Goal: Transaction & Acquisition: Purchase product/service

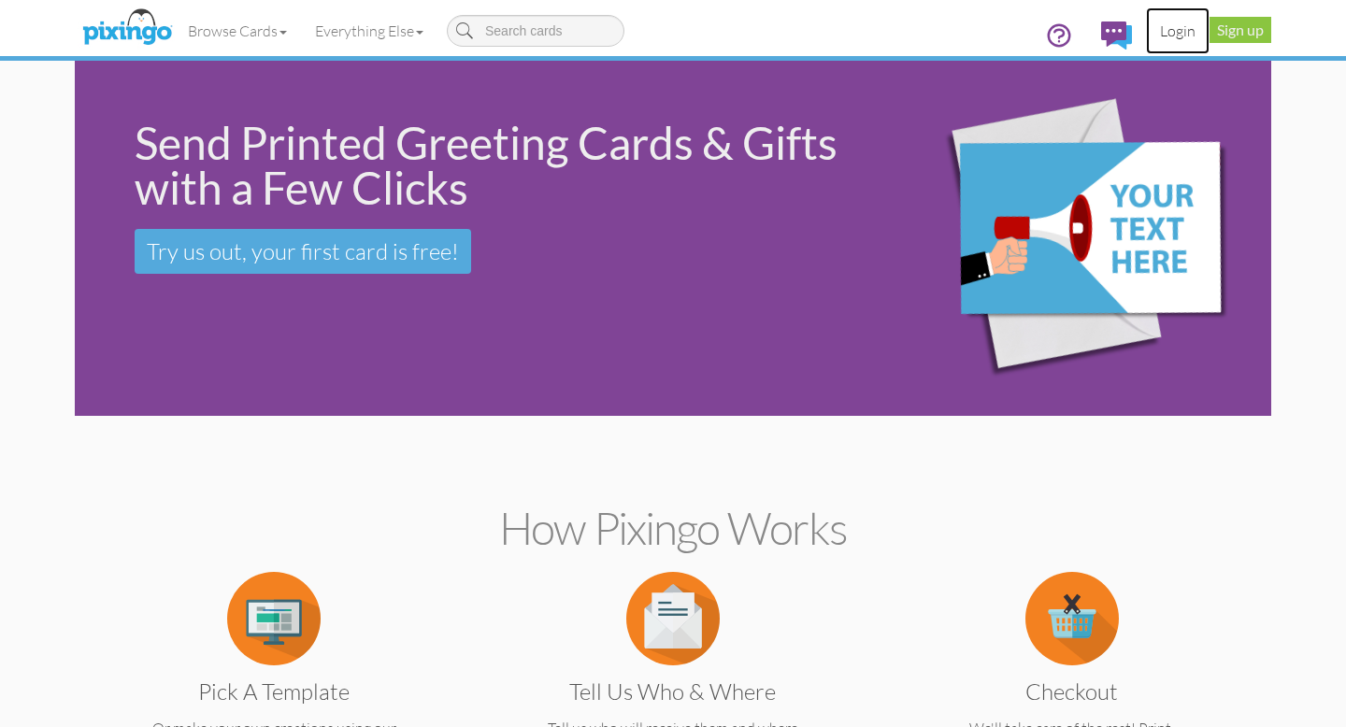
click at [1169, 31] on link "Login" at bounding box center [1178, 30] width 64 height 47
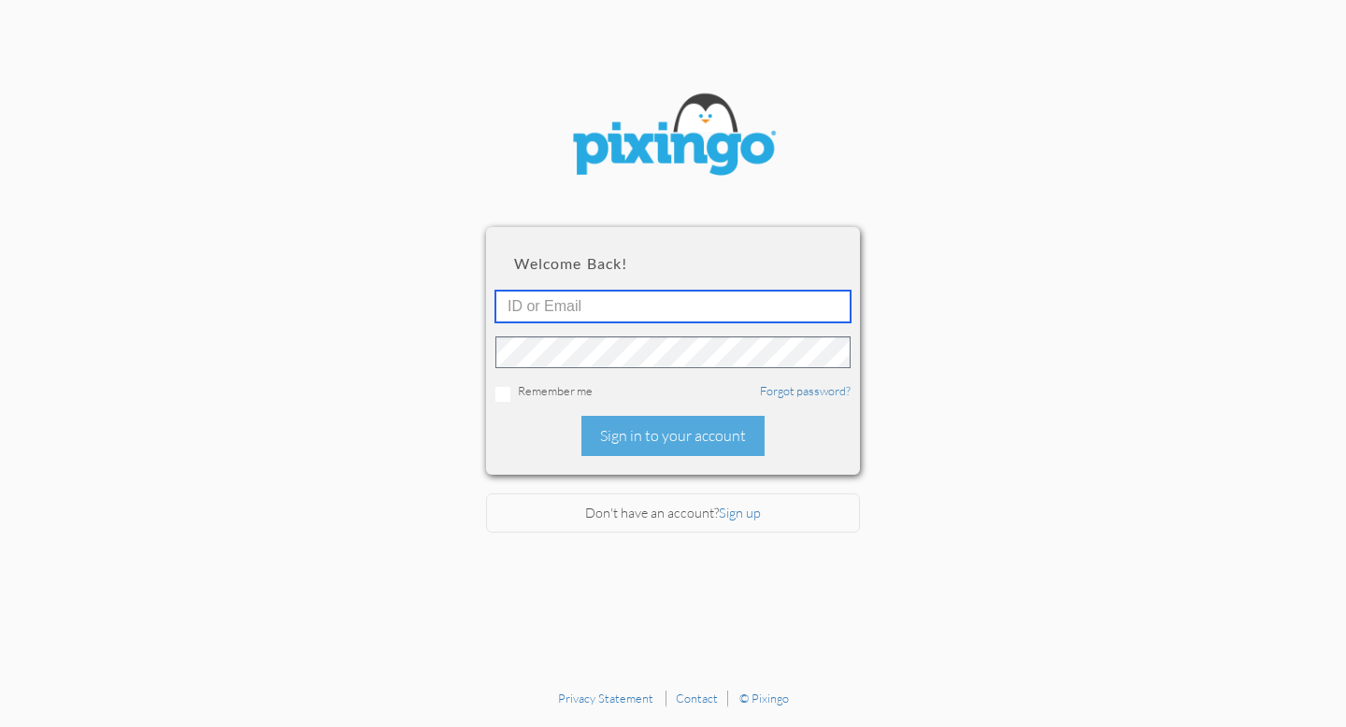
type input "[EMAIL_ADDRESS][DOMAIN_NAME]"
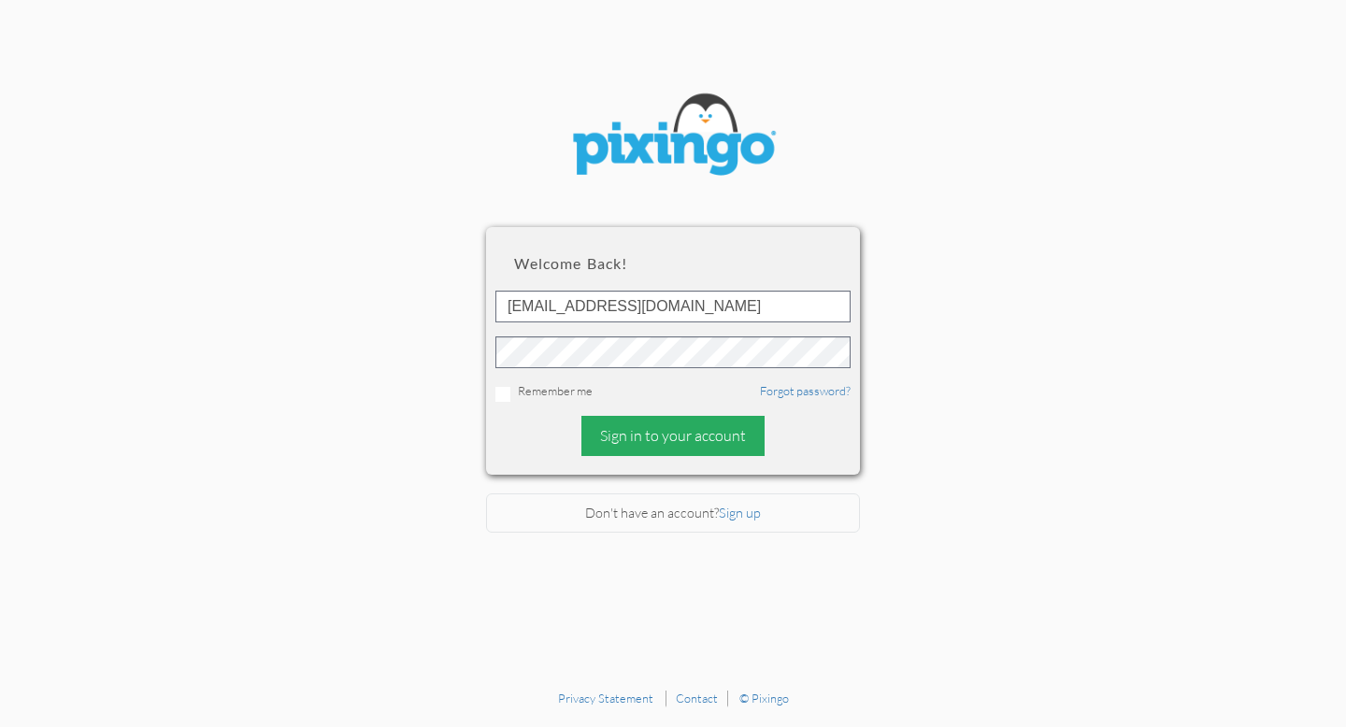
click at [689, 431] on div "Sign in to your account" at bounding box center [672, 436] width 183 height 40
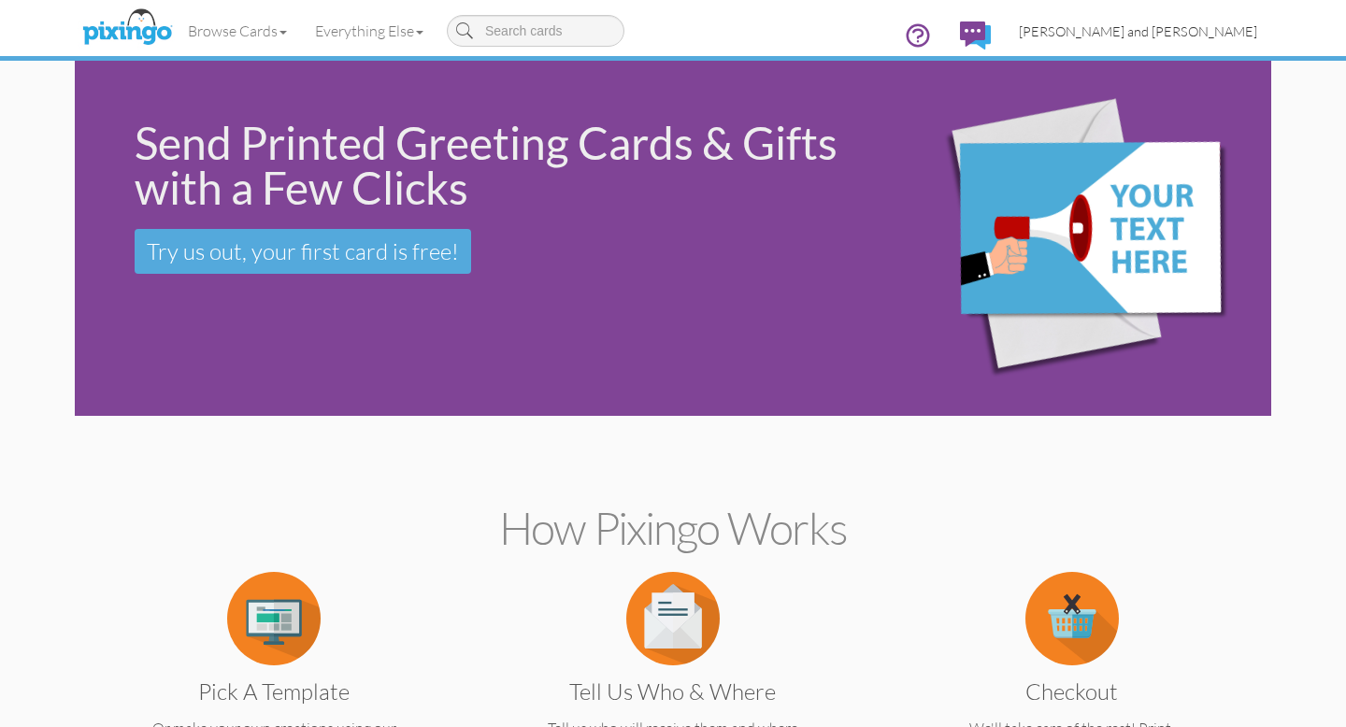
click at [1207, 31] on span "[PERSON_NAME] and [PERSON_NAME]" at bounding box center [1138, 31] width 238 height 16
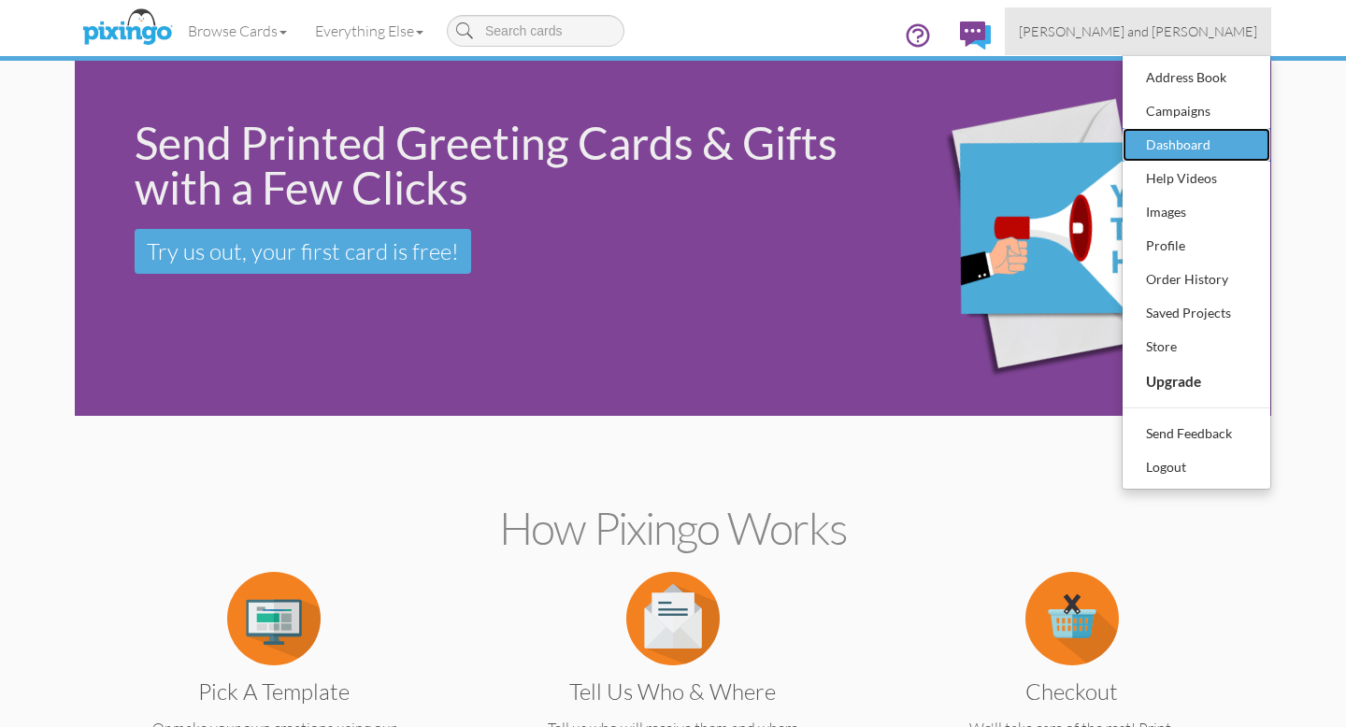
click at [1189, 141] on div "Dashboard" at bounding box center [1196, 145] width 110 height 28
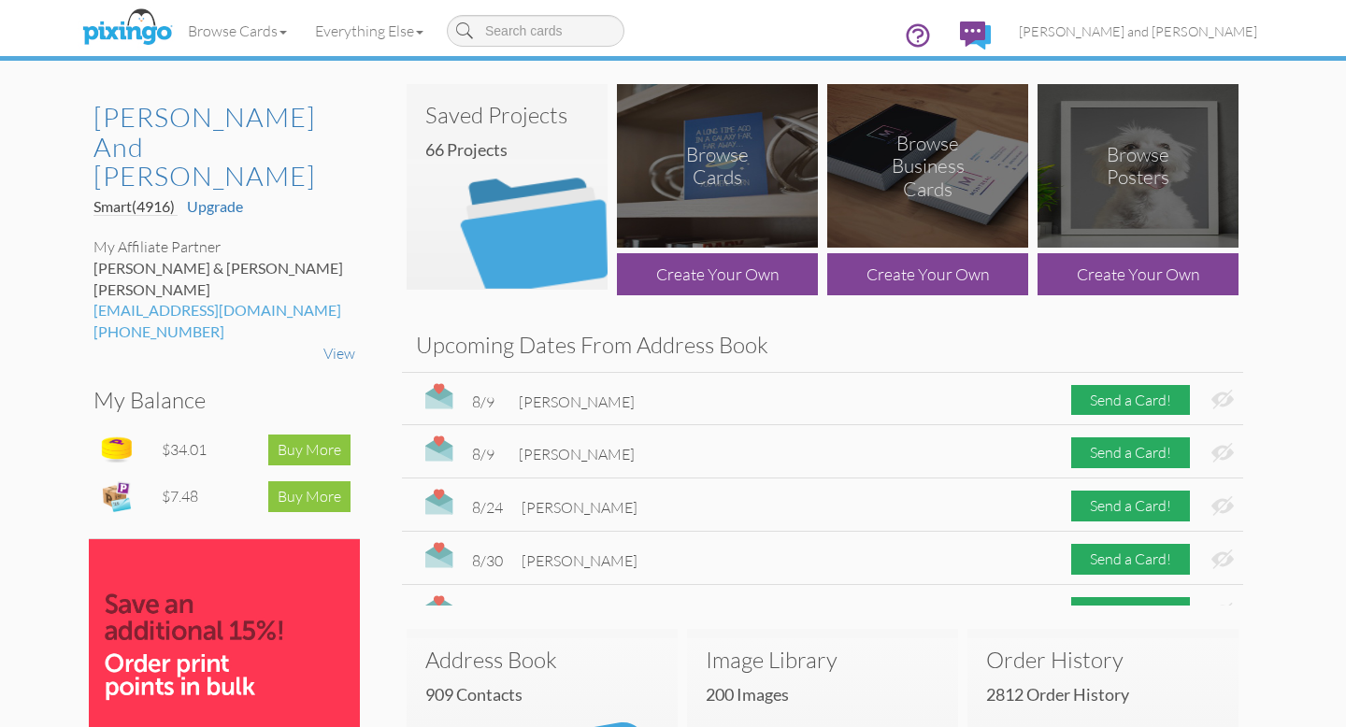
click at [540, 236] on img at bounding box center [507, 187] width 201 height 206
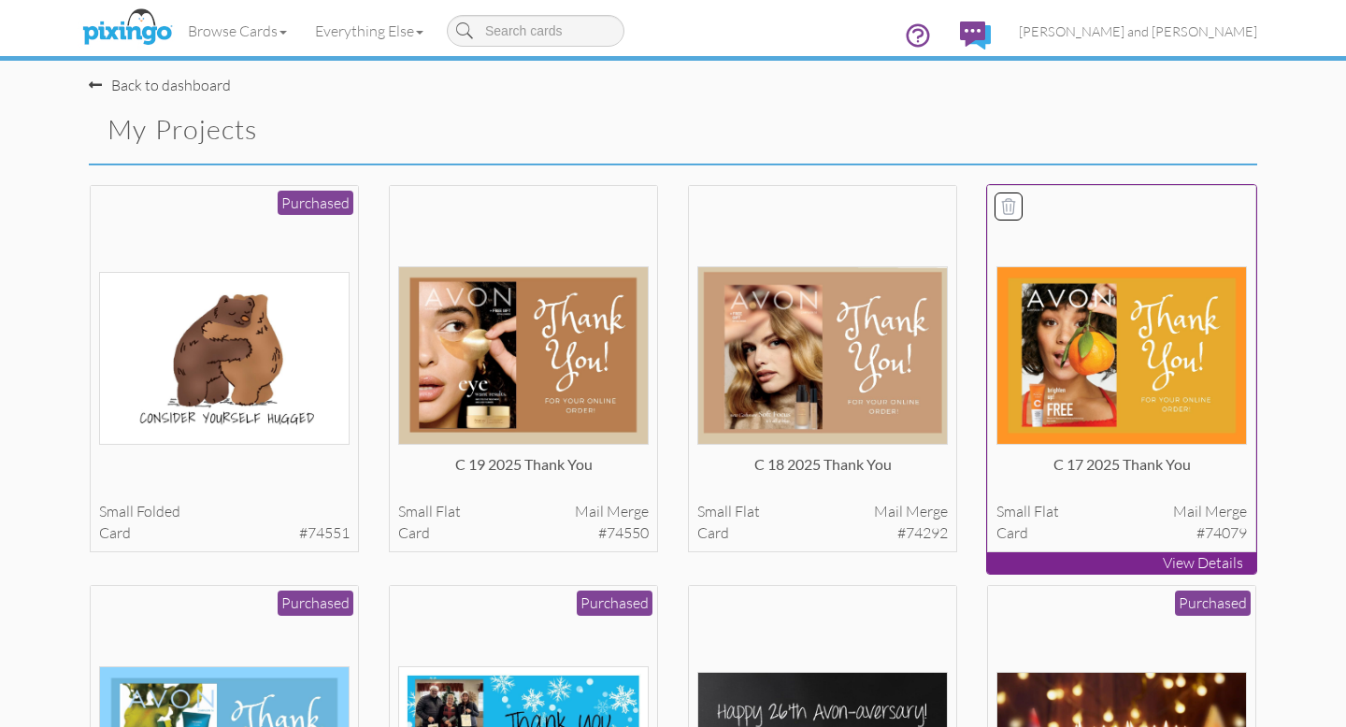
click at [1089, 362] on img at bounding box center [1121, 355] width 251 height 179
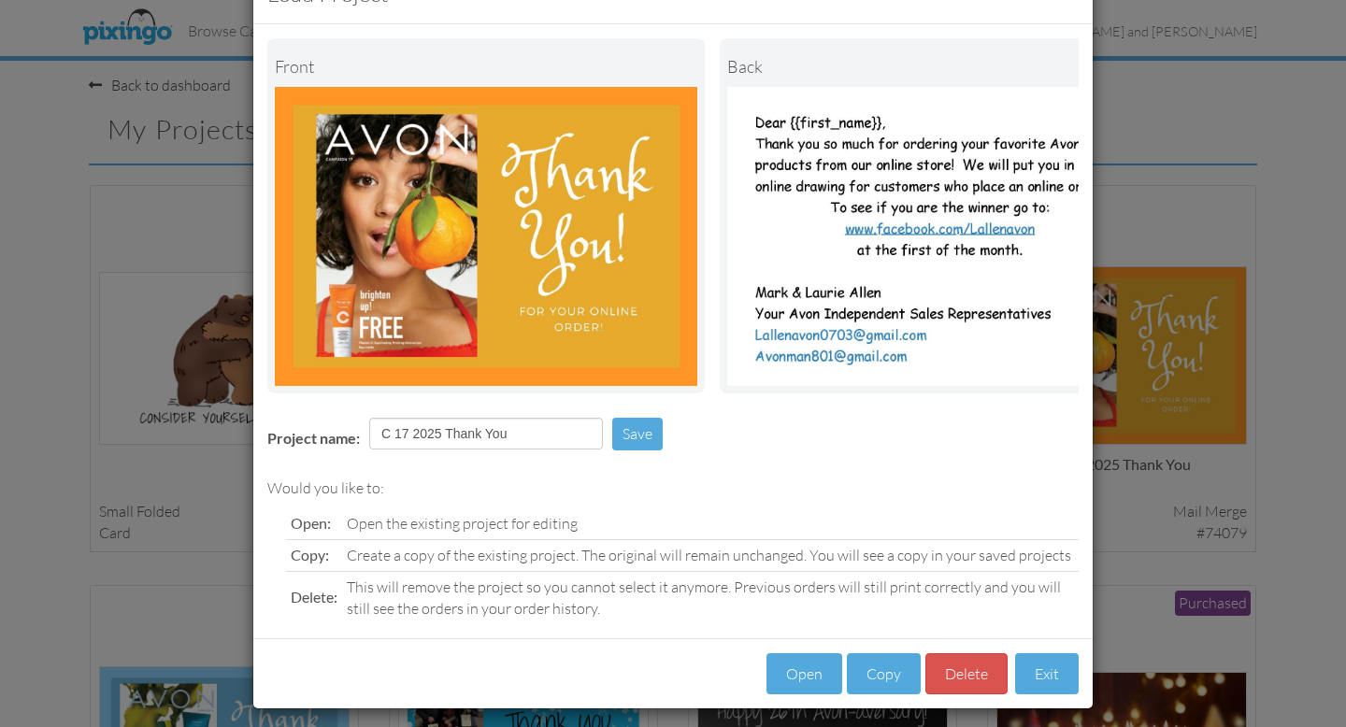
scroll to position [76, 0]
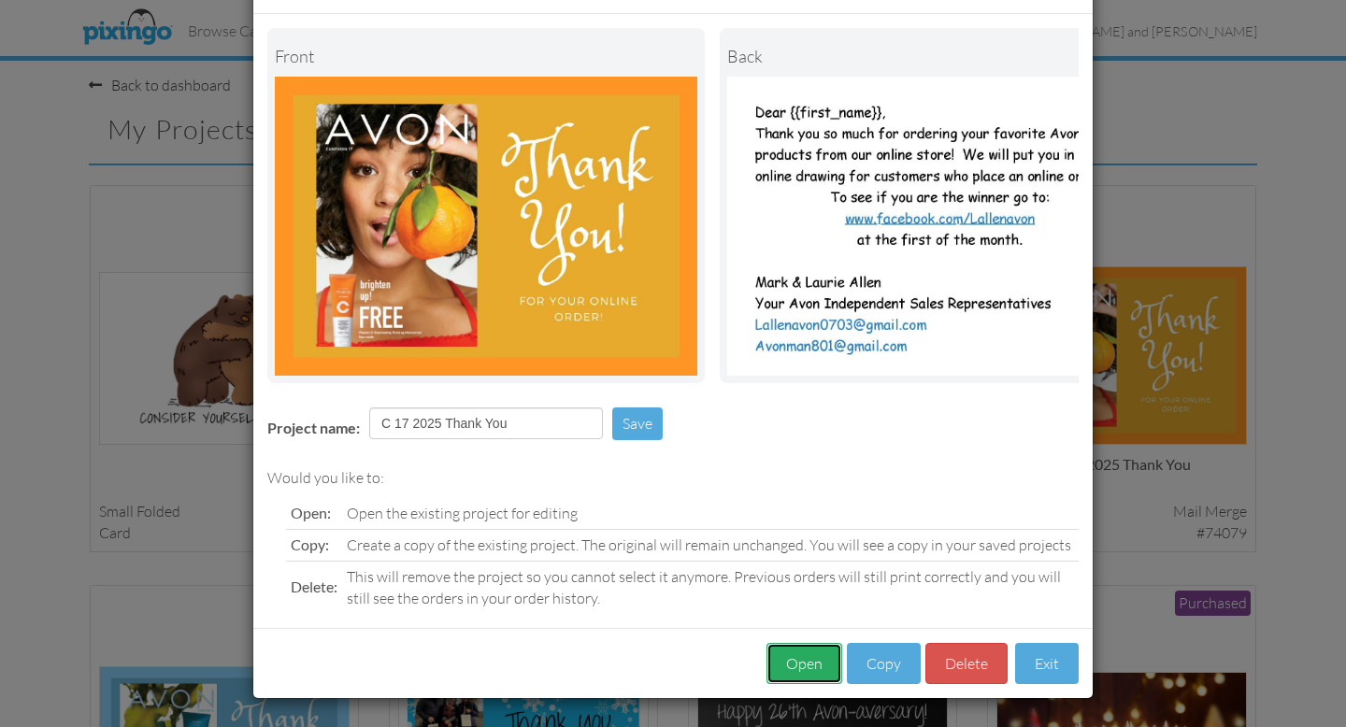
click at [810, 667] on button "Open" at bounding box center [805, 664] width 76 height 42
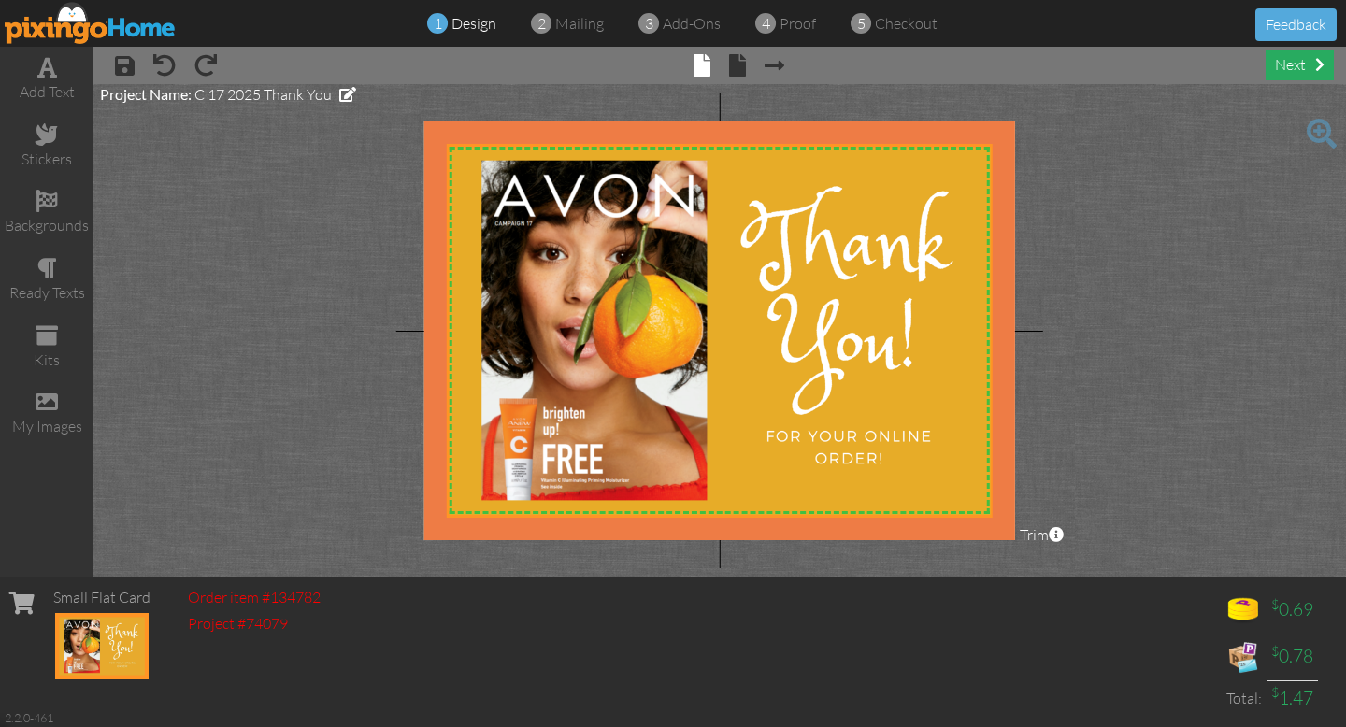
click at [1297, 64] on div "next" at bounding box center [1300, 65] width 68 height 31
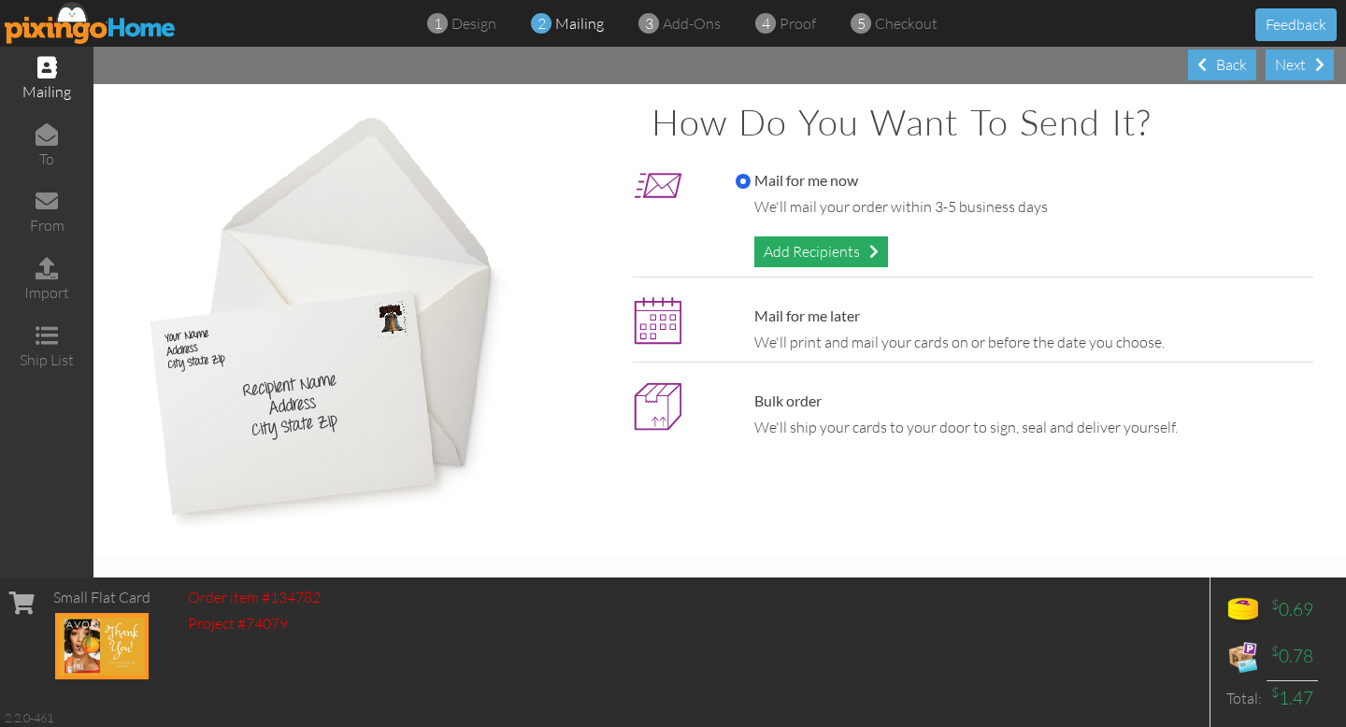
click at [850, 260] on div "Add Recipients" at bounding box center [821, 252] width 134 height 31
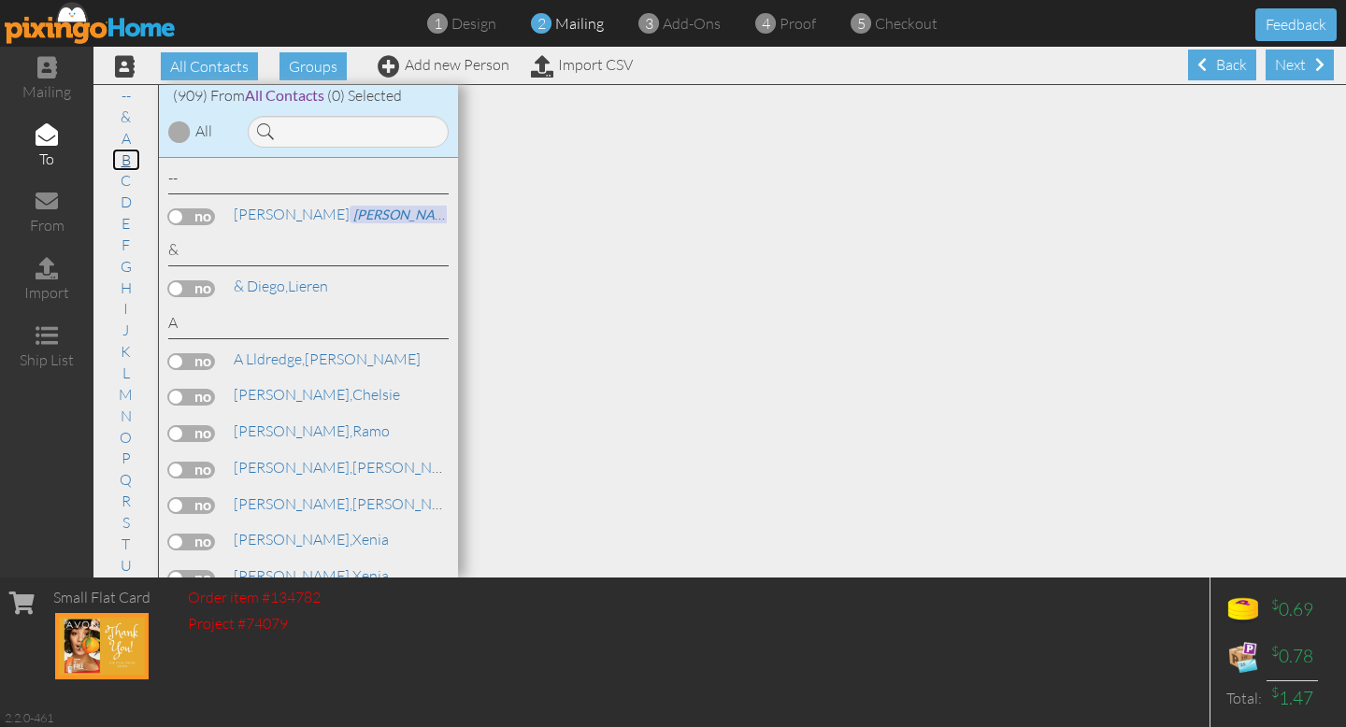
click at [126, 156] on link "B" at bounding box center [126, 160] width 28 height 22
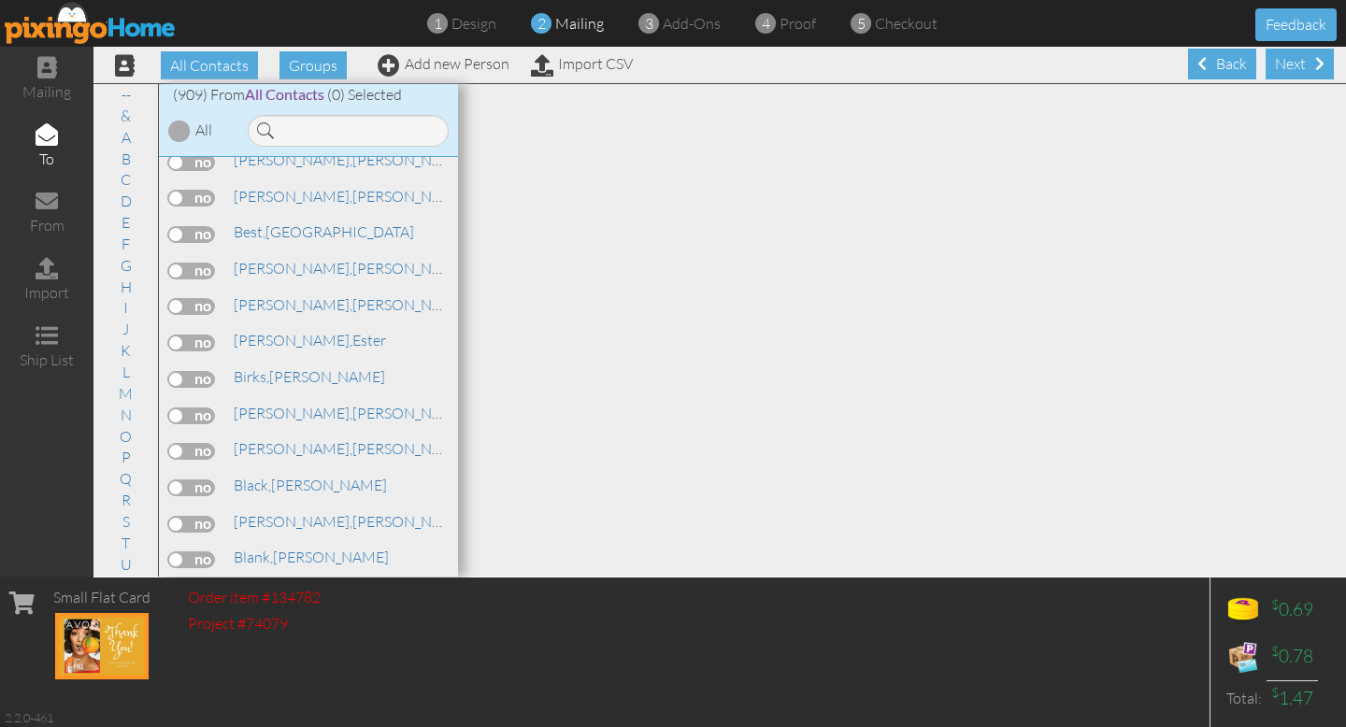
scroll to position [2407, 0]
click at [196, 405] on label at bounding box center [191, 413] width 47 height 17
click at [0, 0] on input "checkbox" at bounding box center [0, 0] width 0 height 0
click at [1315, 58] on span at bounding box center [1319, 63] width 9 height 15
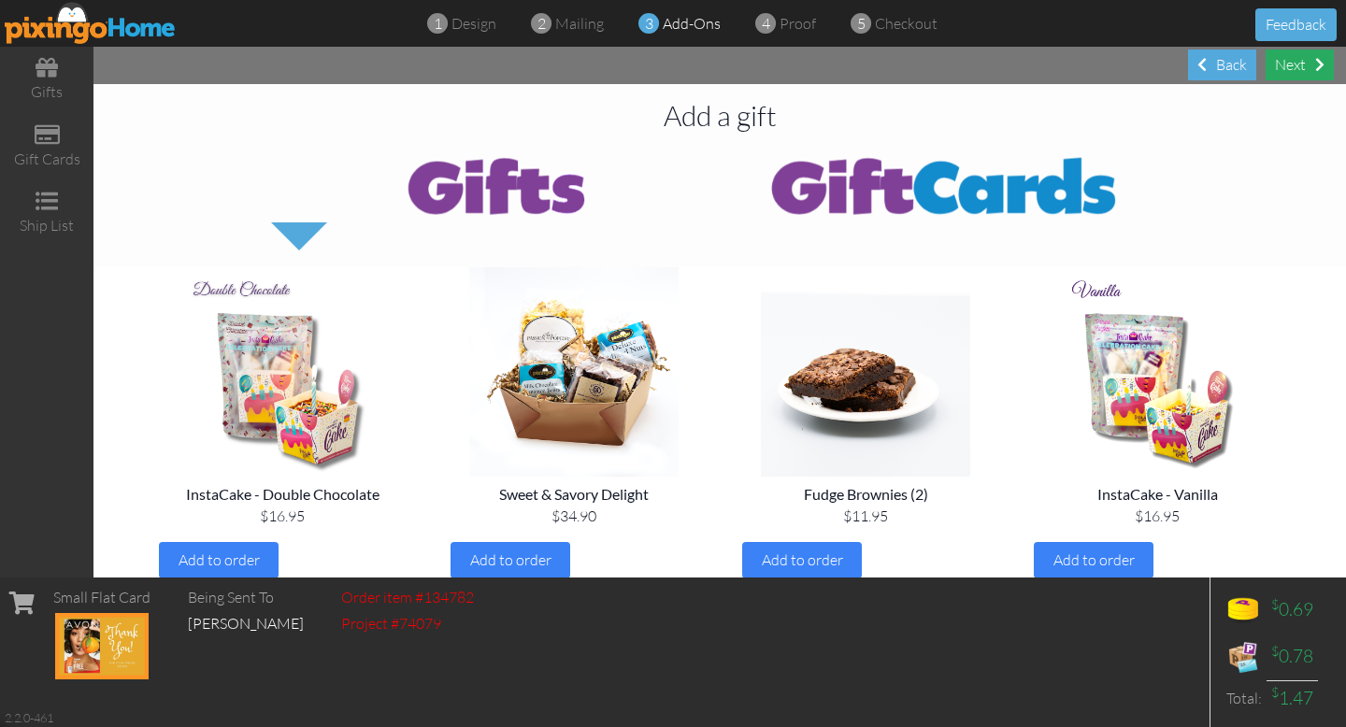
click at [1312, 64] on div "Next" at bounding box center [1300, 65] width 68 height 31
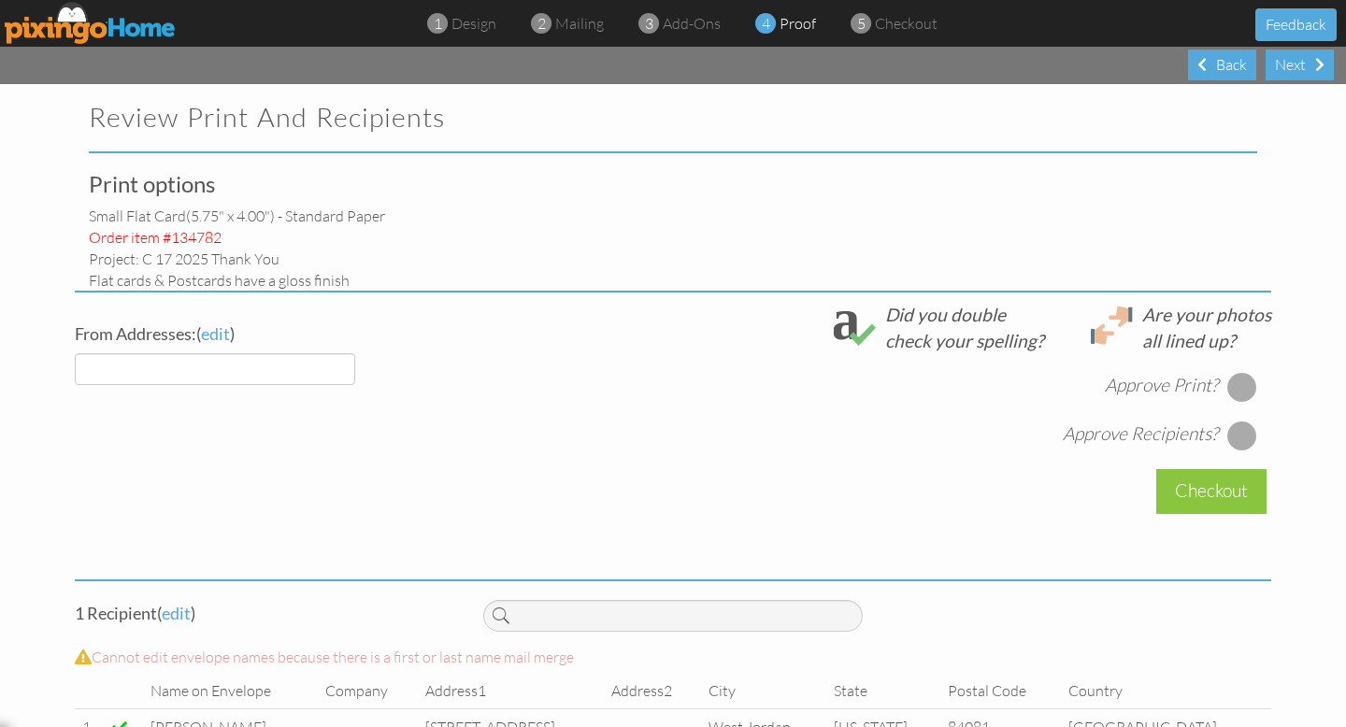
select select "object:4331"
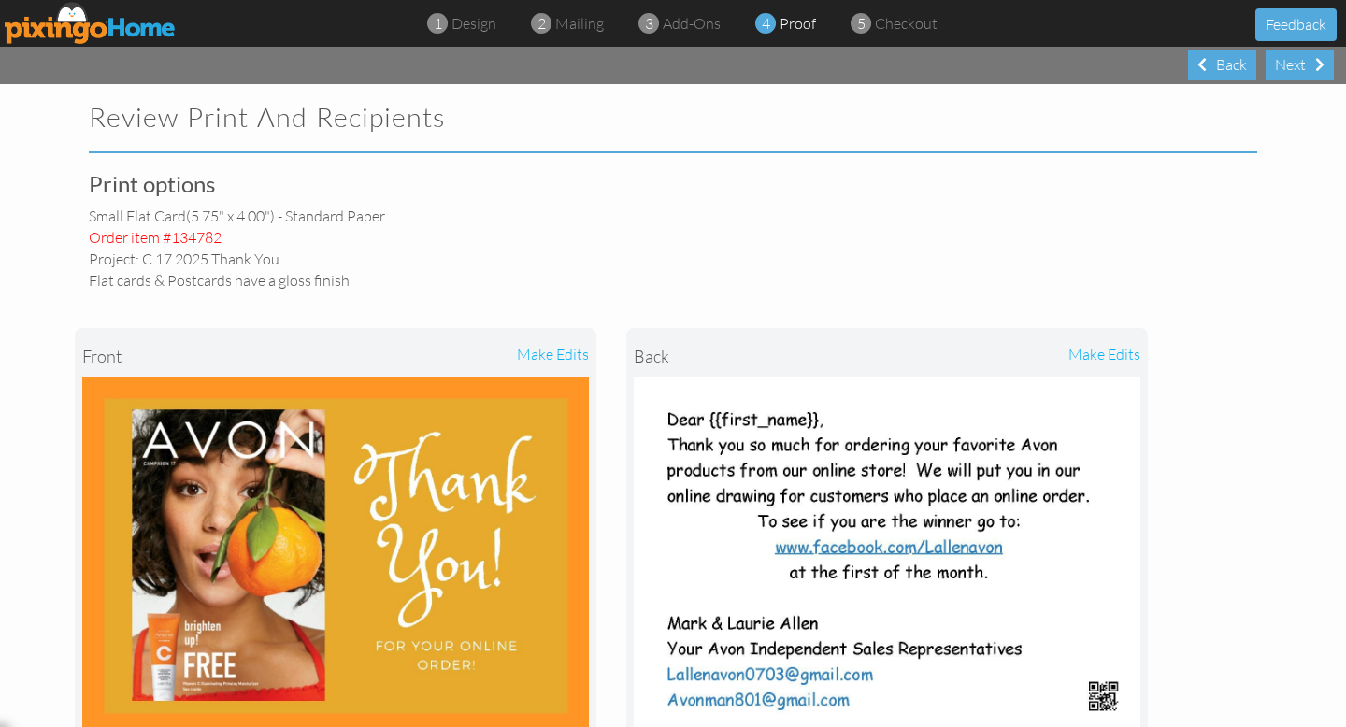
scroll to position [547, 0]
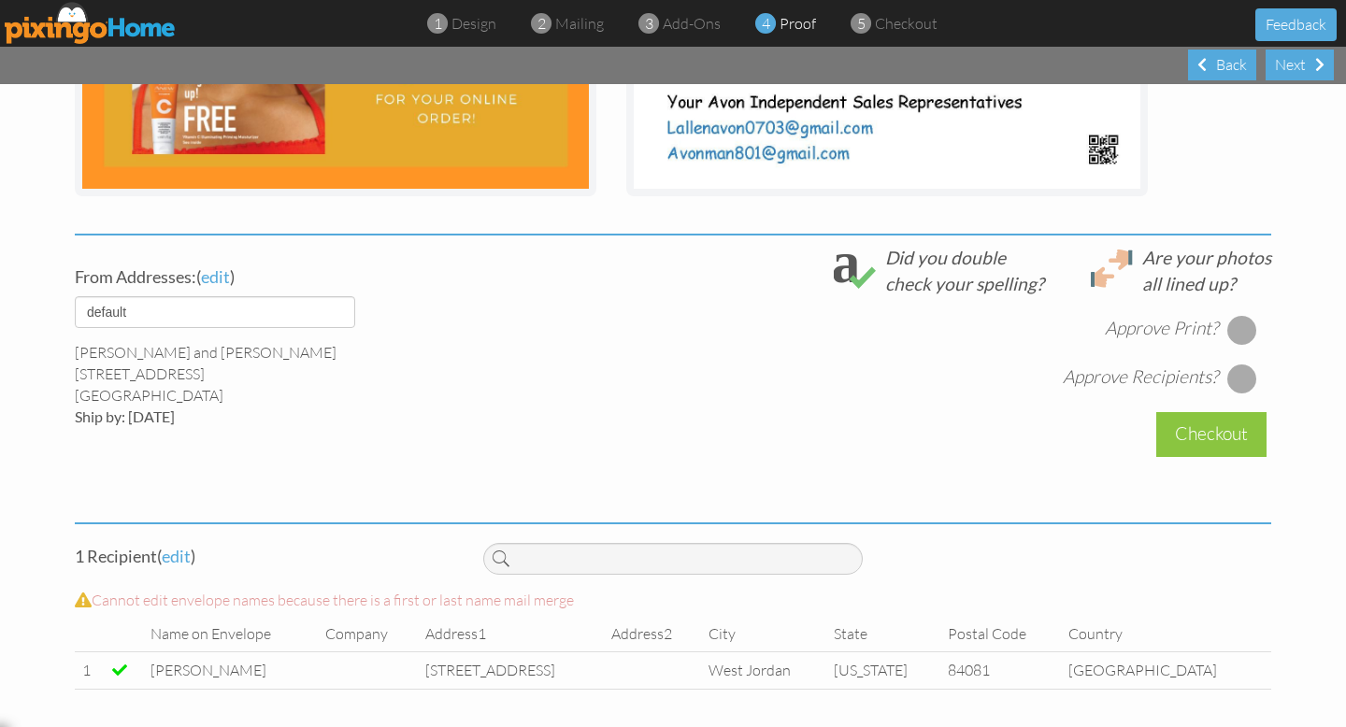
click at [1240, 326] on div at bounding box center [1242, 330] width 30 height 30
click at [1240, 379] on div at bounding box center [1242, 379] width 30 height 30
click at [1243, 440] on div "Checkout" at bounding box center [1211, 434] width 110 height 44
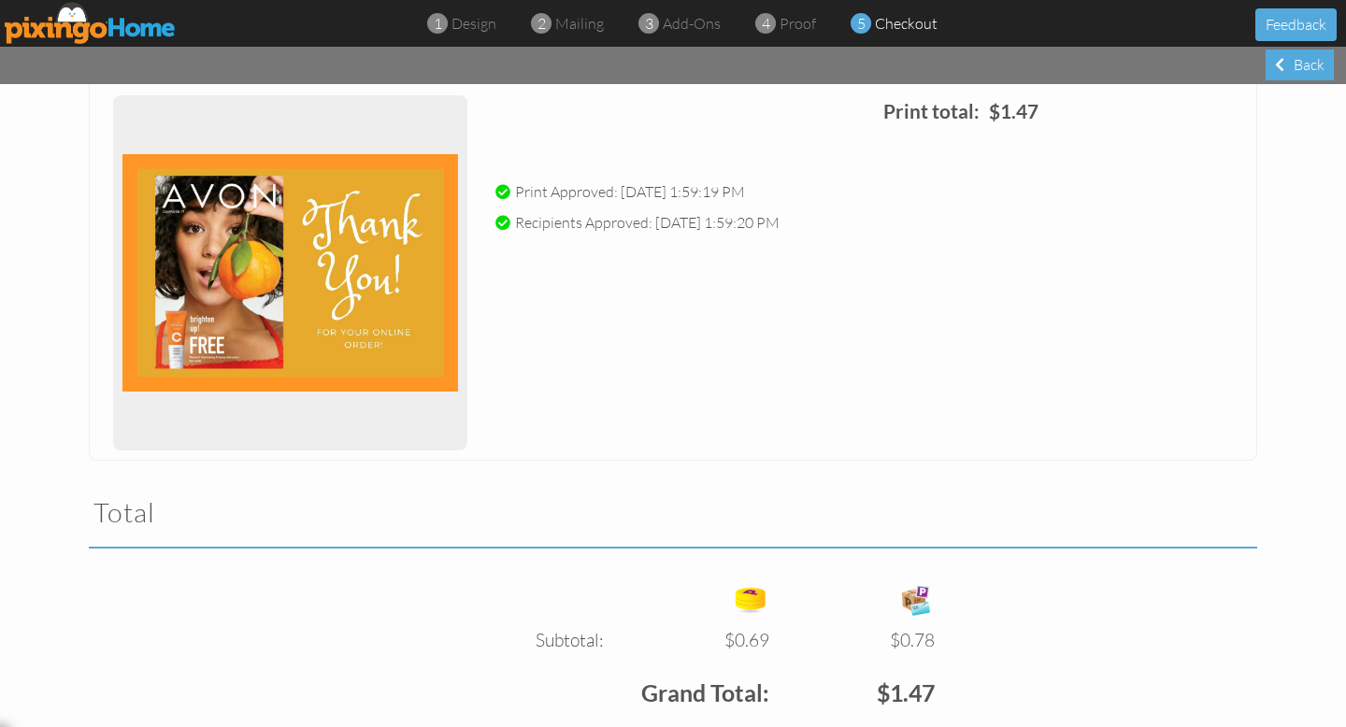
scroll to position [459, 0]
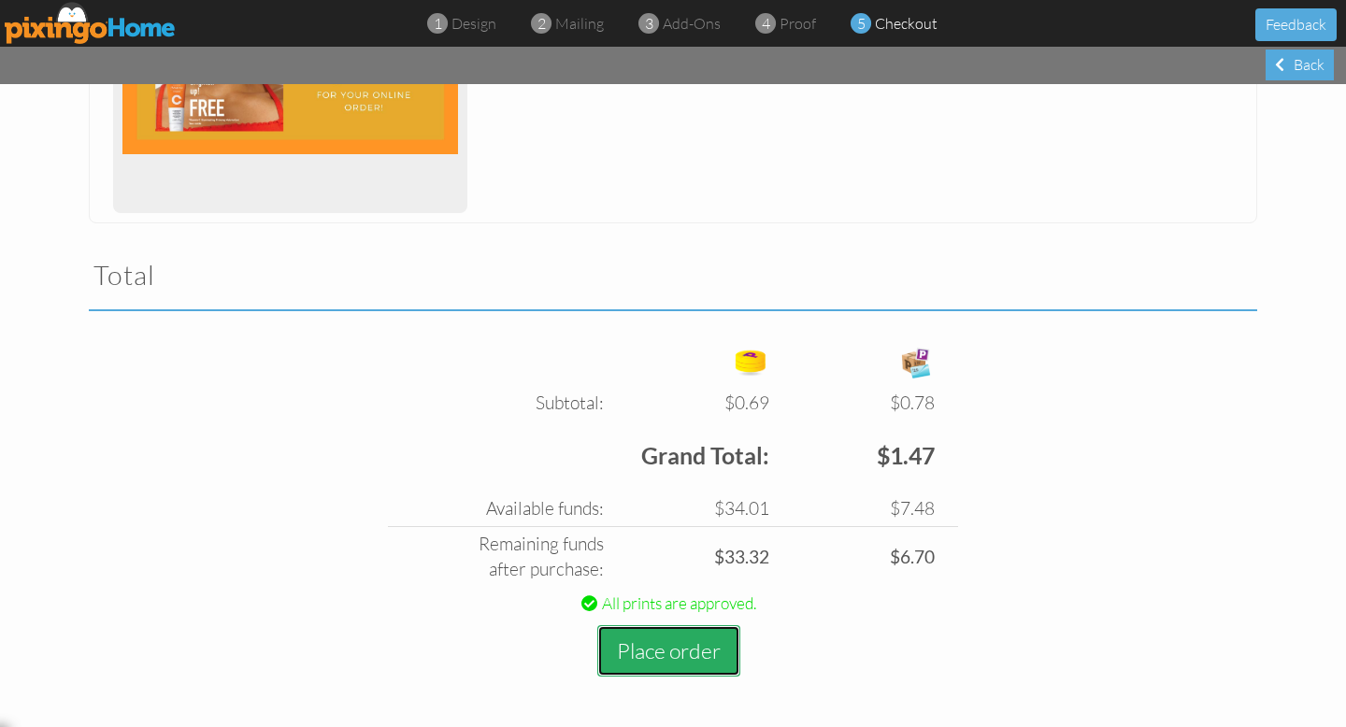
click at [685, 644] on button "Place order" at bounding box center [668, 650] width 143 height 51
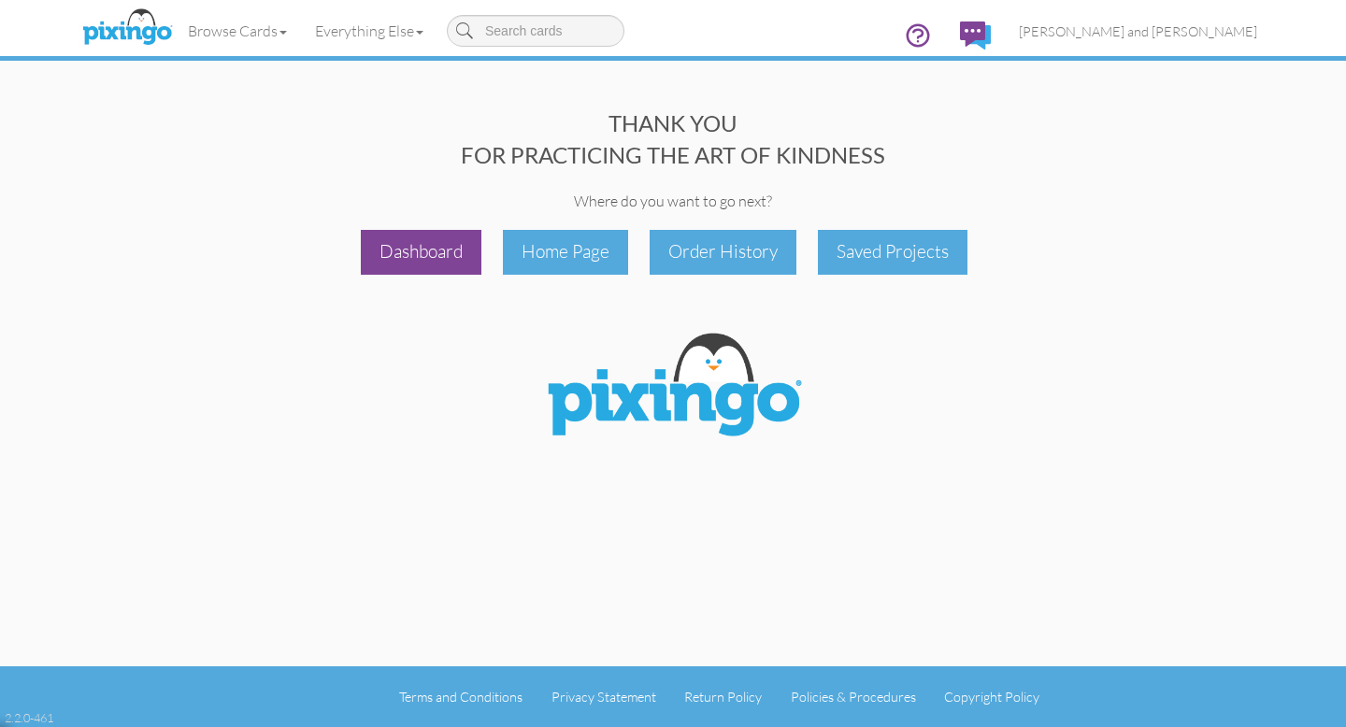
click at [437, 248] on div "Dashboard" at bounding box center [421, 252] width 121 height 44
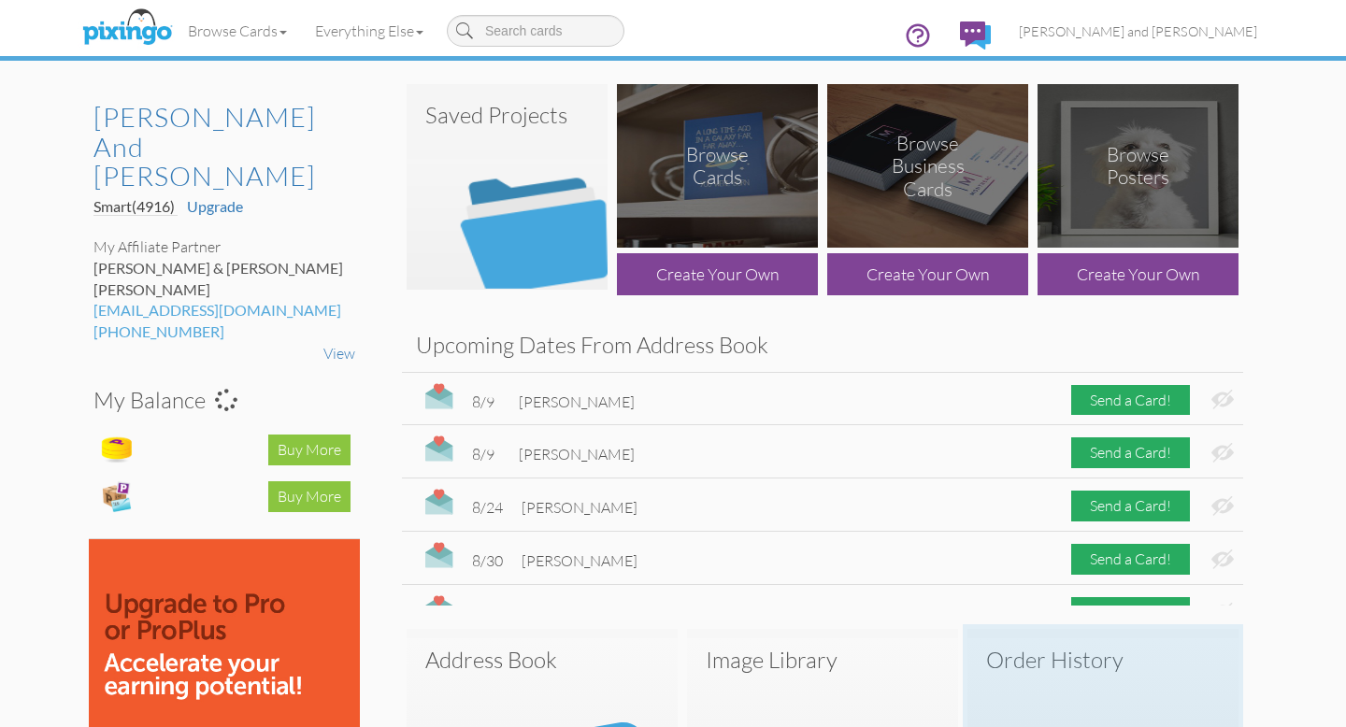
click at [1069, 665] on h3 "Order History" at bounding box center [1103, 660] width 234 height 24
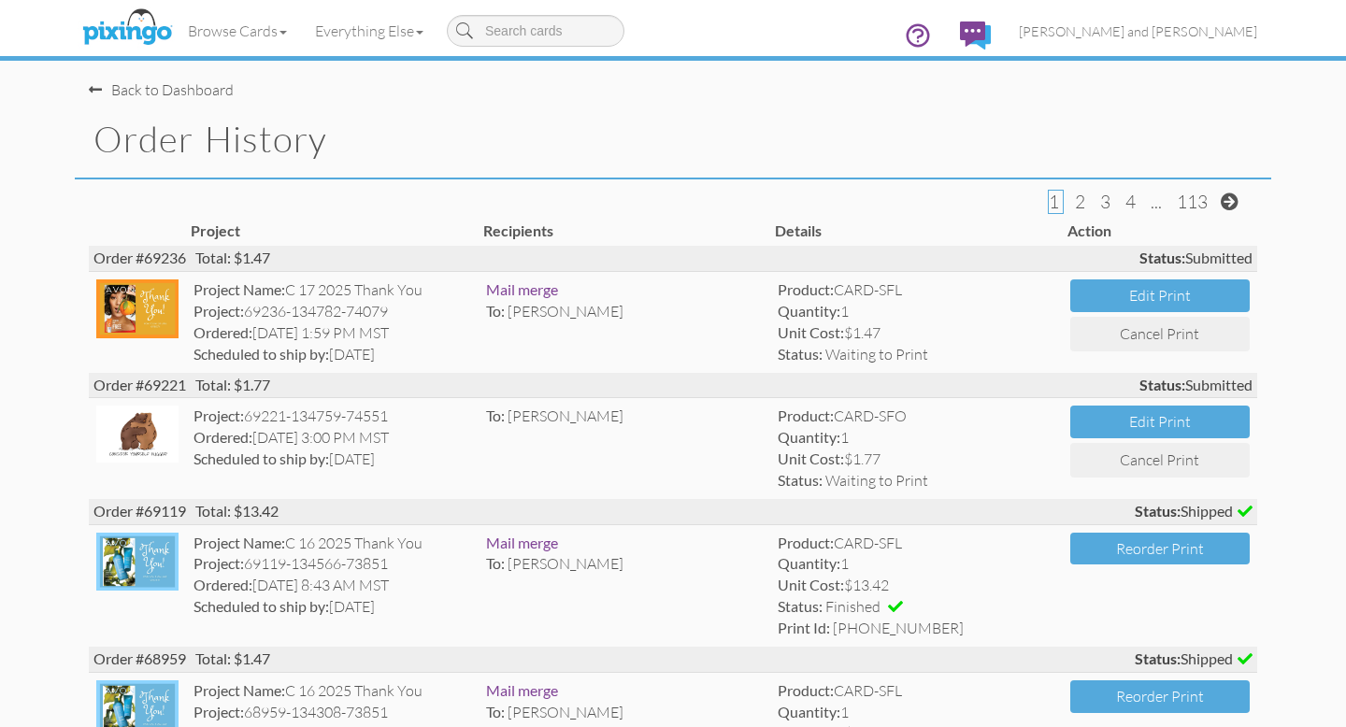
click at [196, 88] on div "Back to Dashboard" at bounding box center [161, 90] width 145 height 22
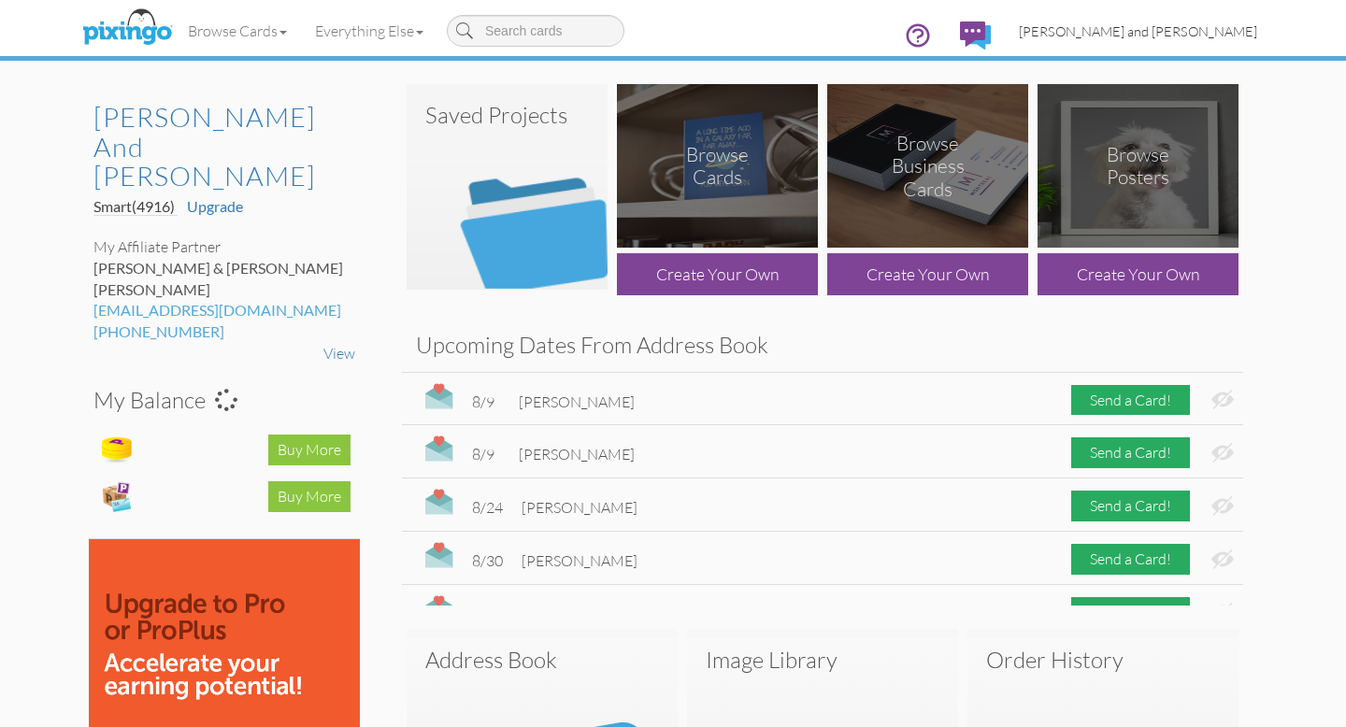
click at [1168, 33] on span "[PERSON_NAME] and [PERSON_NAME]" at bounding box center [1138, 31] width 238 height 16
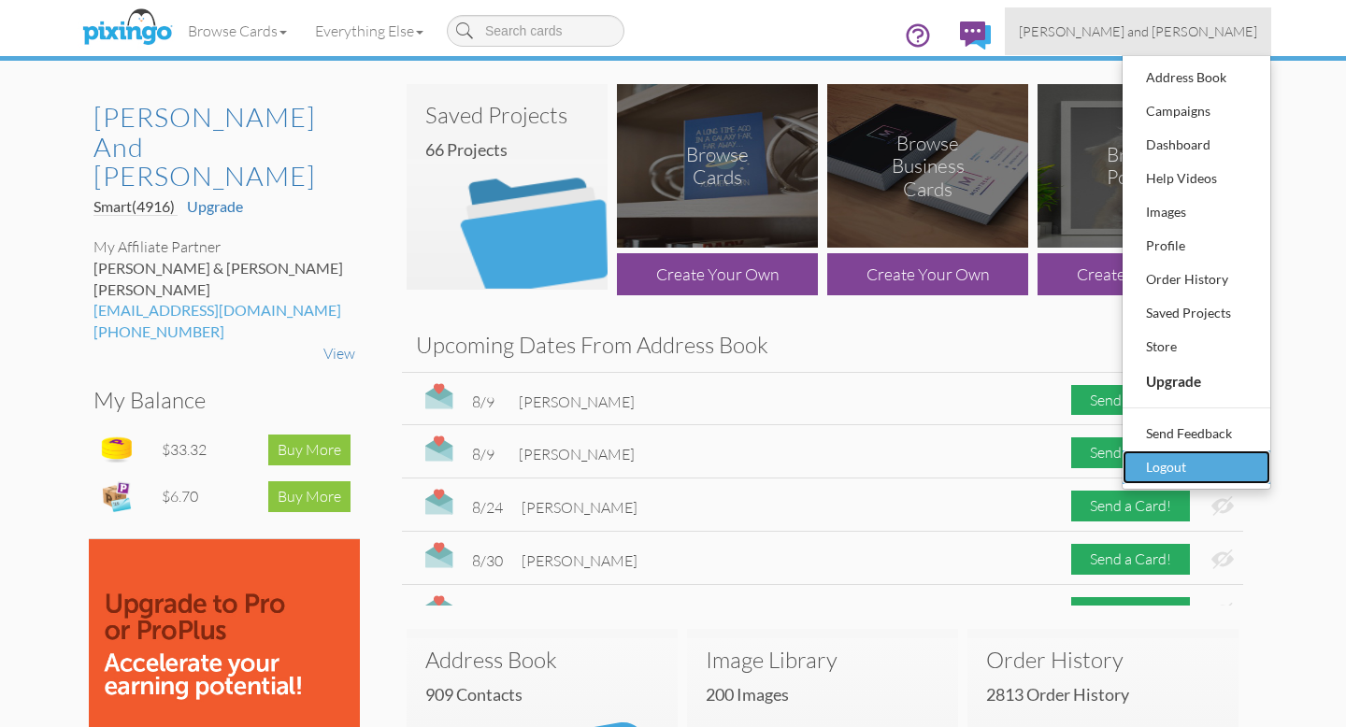
click at [1168, 463] on div "Logout" at bounding box center [1196, 467] width 110 height 28
